Goal: Contribute content: Add original content to the website for others to see

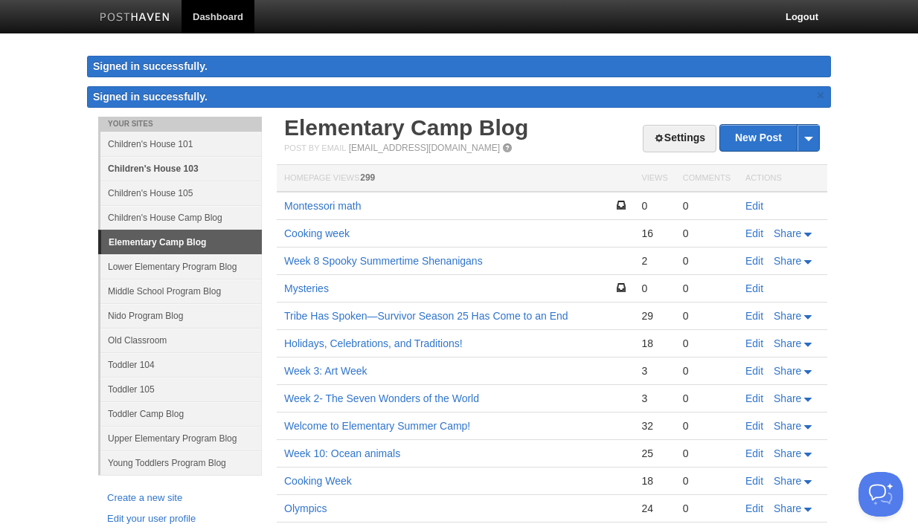
click at [160, 168] on link "Children's House 103" at bounding box center [180, 168] width 161 height 25
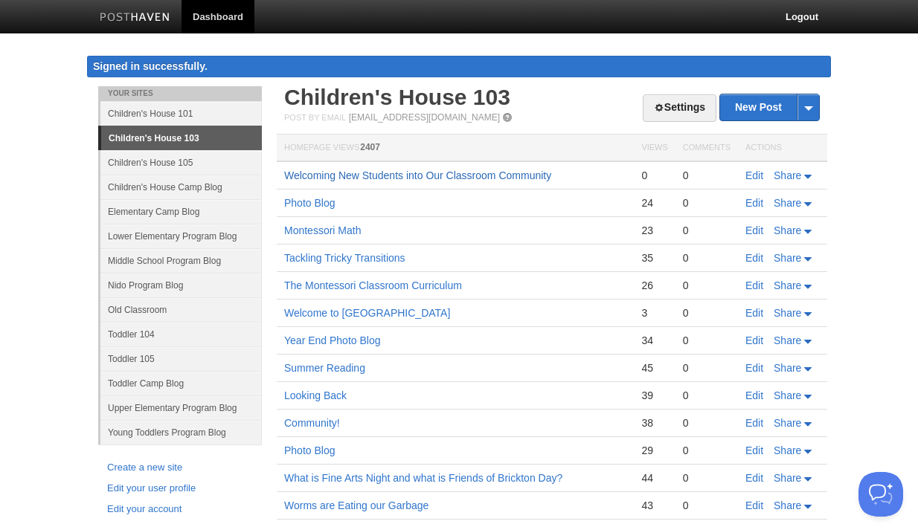
click at [507, 175] on link "Welcoming New Students into Our Classroom Community" at bounding box center [417, 176] width 267 height 12
click at [755, 175] on link "Edit" at bounding box center [754, 176] width 18 height 12
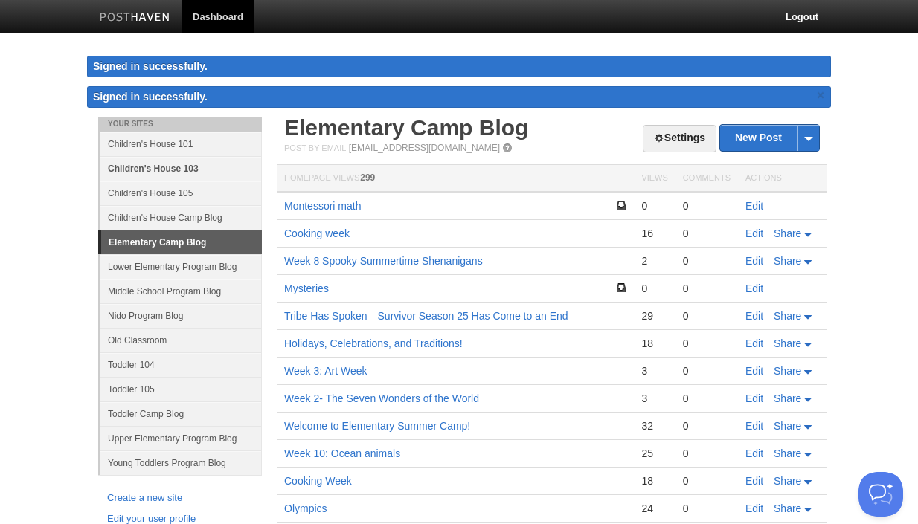
click at [170, 167] on link "Children's House 103" at bounding box center [180, 168] width 161 height 25
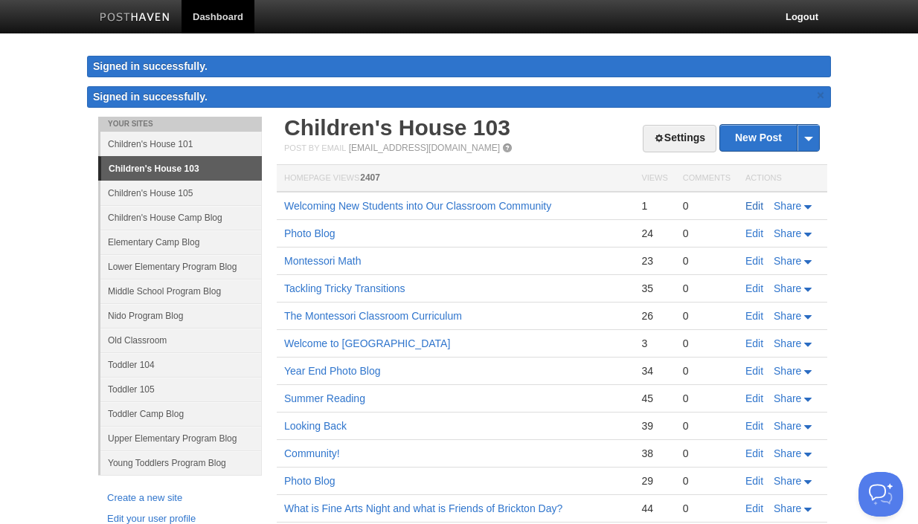
click at [757, 208] on link "Edit" at bounding box center [754, 206] width 18 height 12
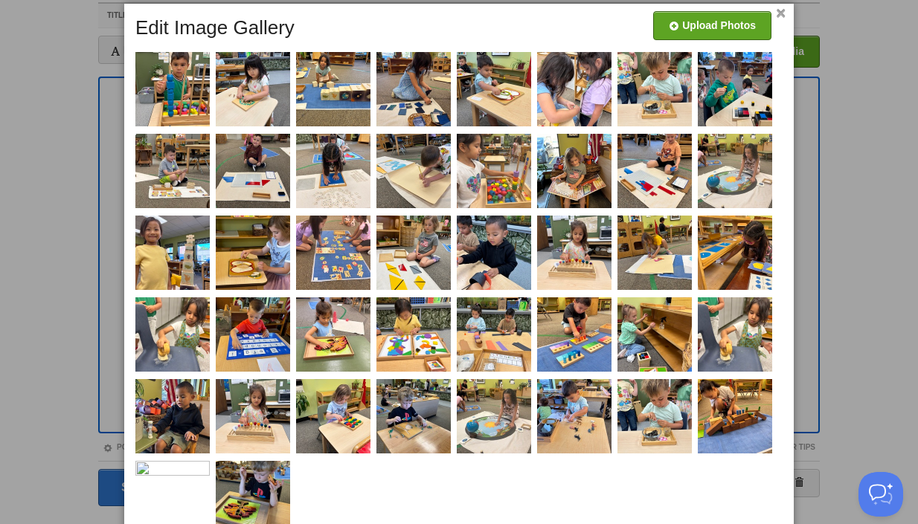
scroll to position [102, 0]
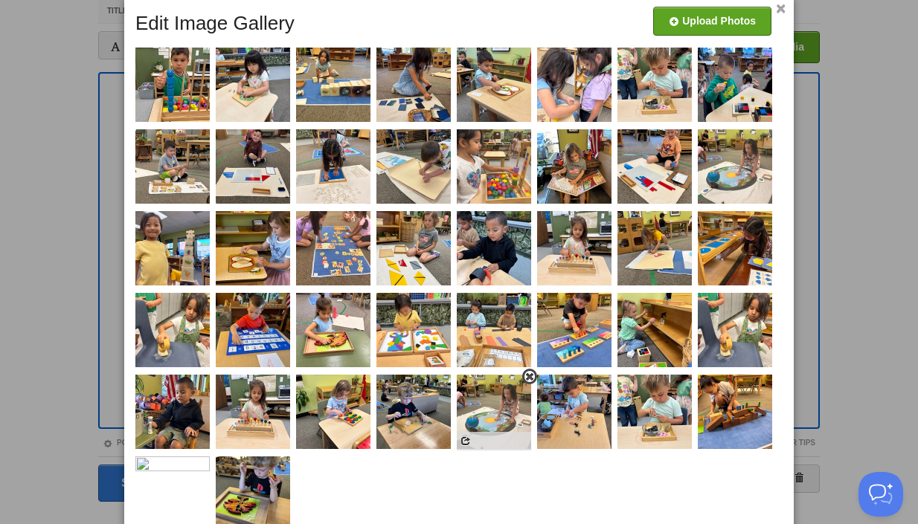
click at [532, 377] on span at bounding box center [529, 377] width 10 height 10
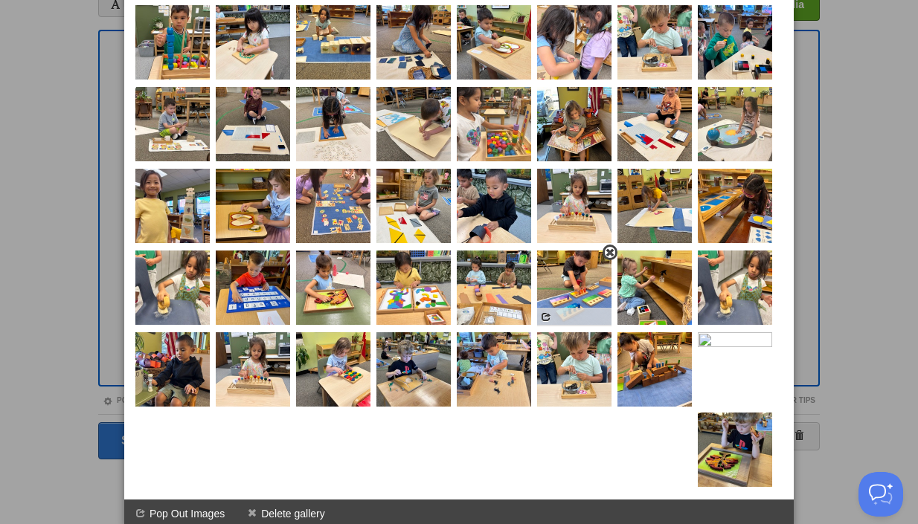
scroll to position [145, 0]
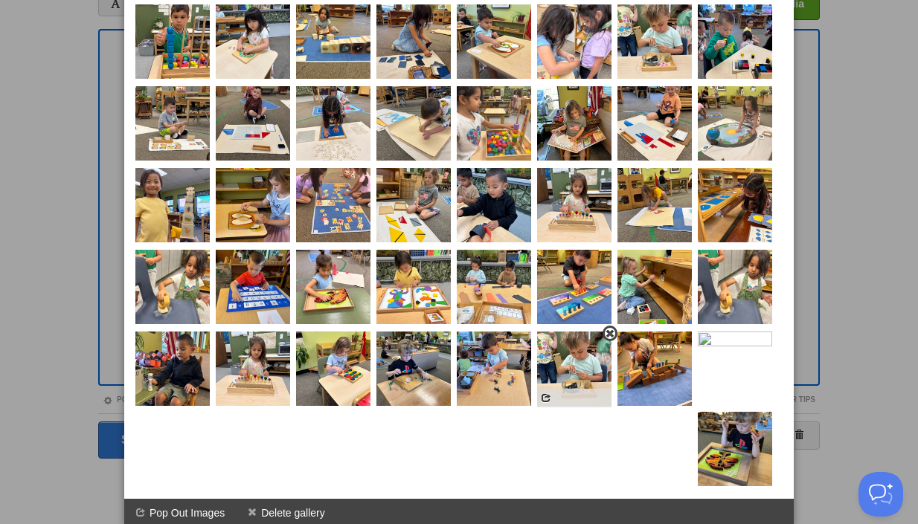
click at [609, 335] on span at bounding box center [609, 334] width 10 height 10
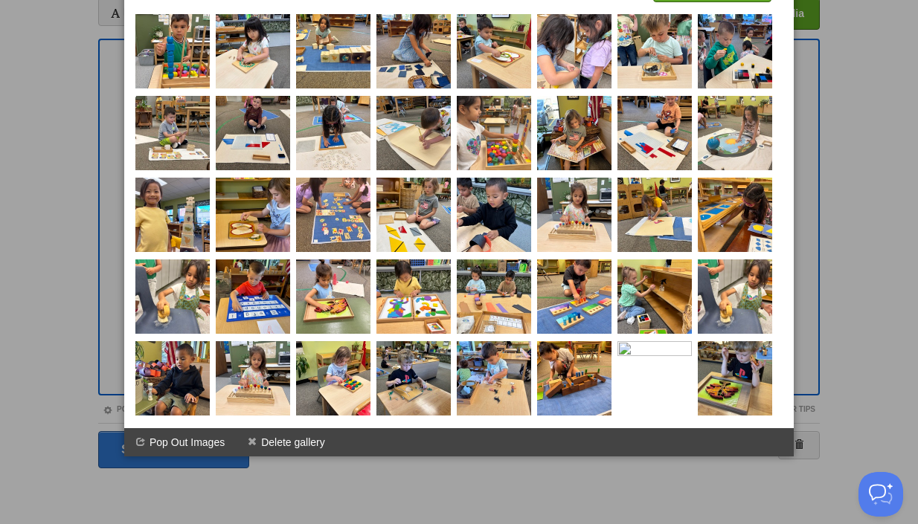
scroll to position [135, 0]
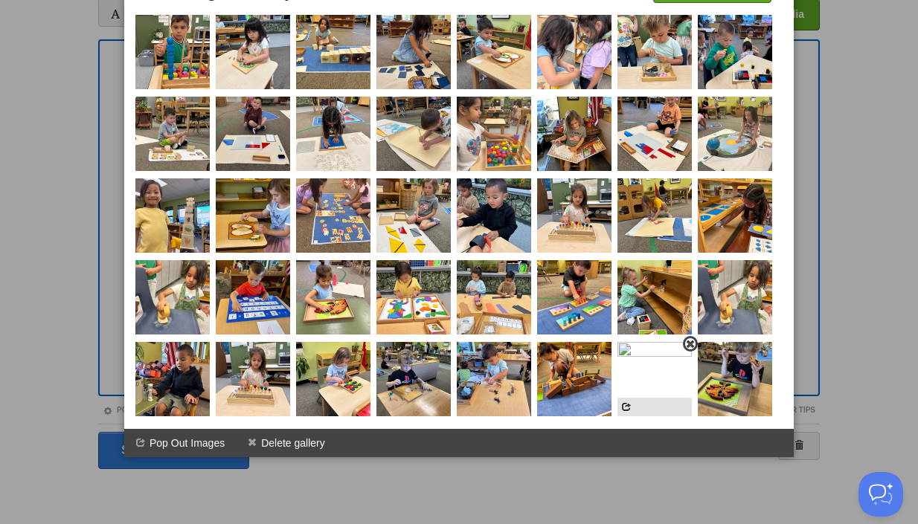
click at [691, 348] on span at bounding box center [690, 344] width 10 height 10
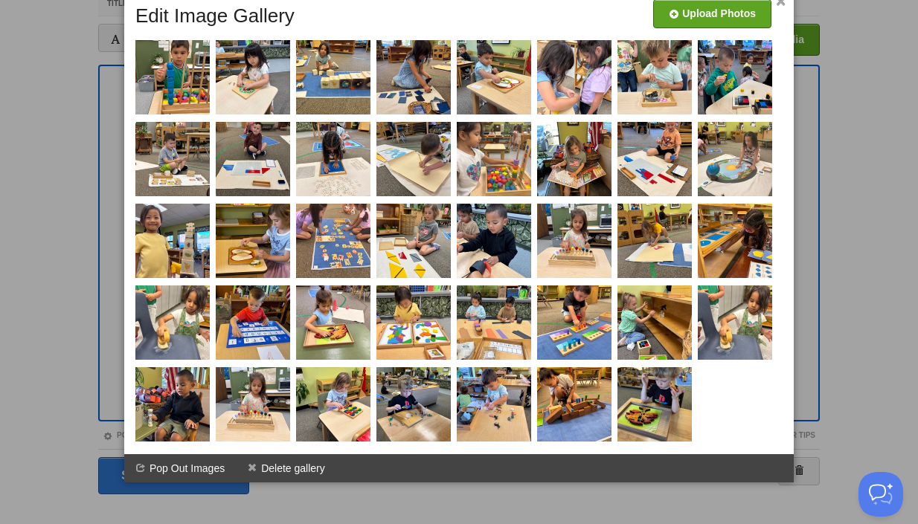
scroll to position [61, 0]
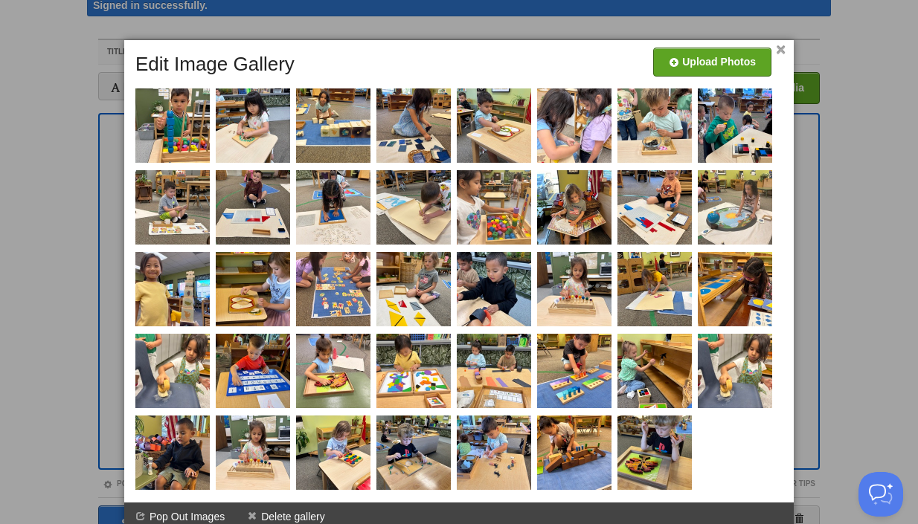
click at [781, 47] on link "×" at bounding box center [781, 50] width 10 height 8
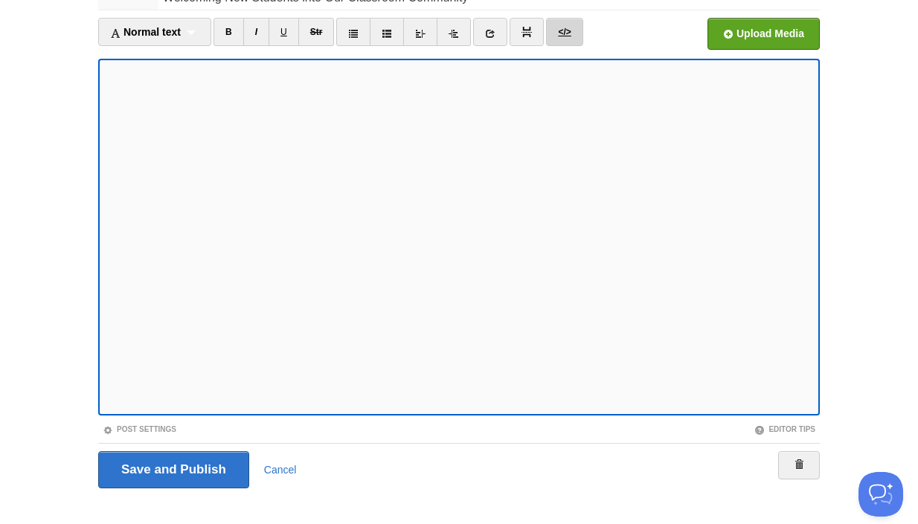
scroll to position [135, 0]
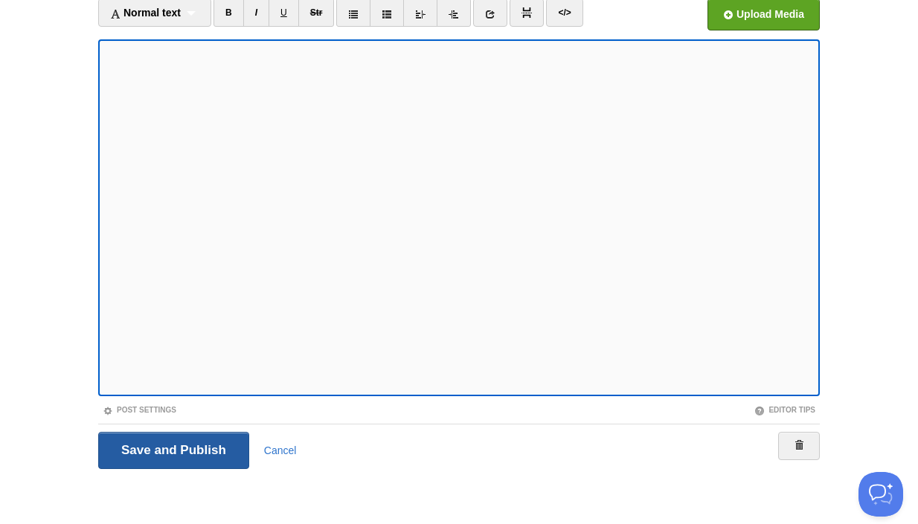
click at [204, 448] on input "Save and Publish" at bounding box center [173, 450] width 151 height 37
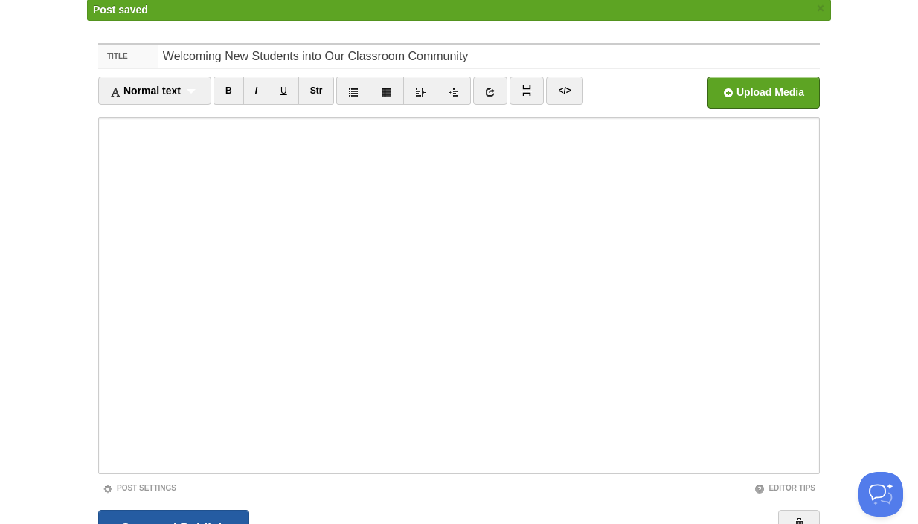
scroll to position [86, 0]
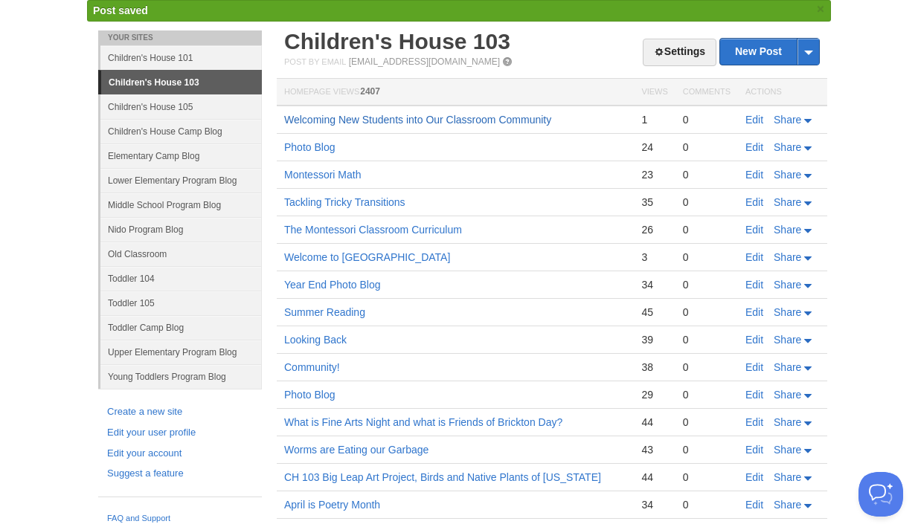
click at [413, 122] on link "Welcoming New Students into Our Classroom Community" at bounding box center [417, 120] width 267 height 12
